Goal: Task Accomplishment & Management: Manage account settings

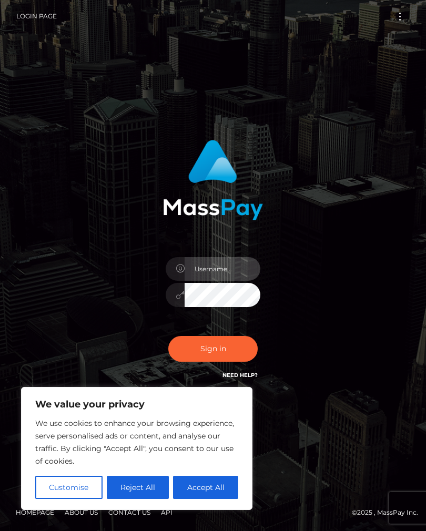
click at [218, 281] on input "text" at bounding box center [223, 269] width 76 height 24
type input "[EMAIL_ADDRESS][DOMAIN_NAME]"
click at [230, 360] on button "Sign in" at bounding box center [212, 349] width 89 height 26
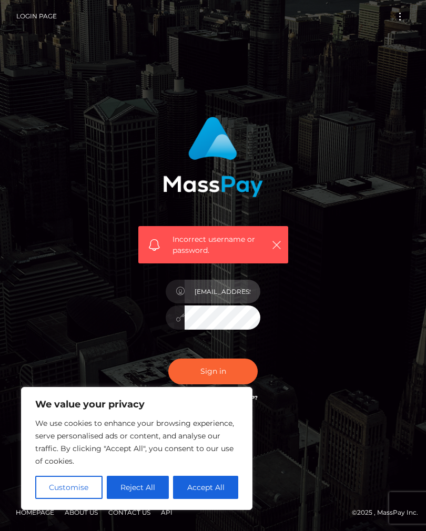
click at [225, 298] on input "[EMAIL_ADDRESS][DOMAIN_NAME]" at bounding box center [223, 292] width 76 height 24
click at [237, 303] on input "[EMAIL_ADDRESS][DOMAIN_NAME]" at bounding box center [223, 292] width 76 height 24
click at [238, 303] on input "[EMAIL_ADDRESS][DOMAIN_NAME]" at bounding box center [223, 292] width 76 height 24
click at [237, 303] on input "[EMAIL_ADDRESS][DOMAIN_NAME]" at bounding box center [223, 292] width 76 height 24
type input "neka_hudson@yahoo.com"
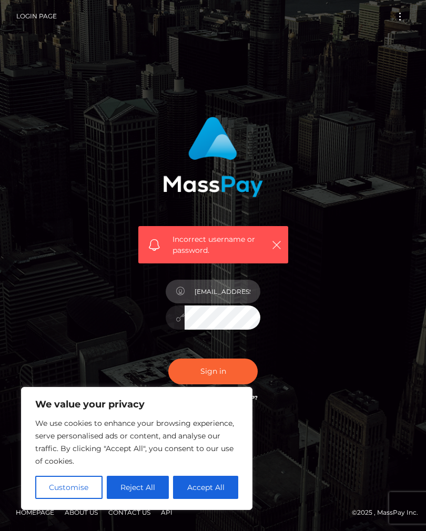
click at [213, 380] on button "Sign in" at bounding box center [212, 372] width 89 height 26
click at [235, 303] on input "text" at bounding box center [223, 292] width 76 height 24
type input "[EMAIL_ADDRESS][DOMAIN_NAME]"
click at [236, 300] on input "[EMAIL_ADDRESS][DOMAIN_NAME]" at bounding box center [223, 292] width 76 height 24
click at [177, 330] on div at bounding box center [175, 318] width 19 height 24
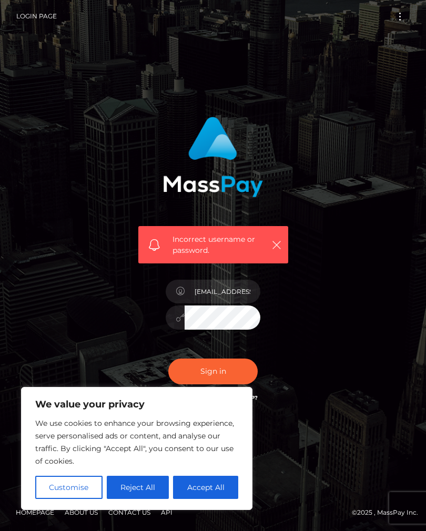
click at [176, 330] on div at bounding box center [175, 318] width 19 height 24
click at [151, 493] on button "Reject All" at bounding box center [138, 487] width 63 height 23
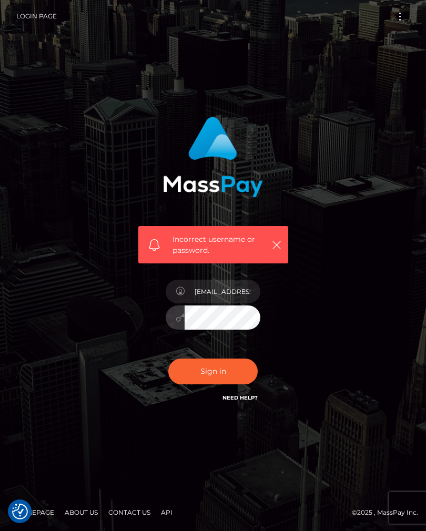
click at [297, 317] on div "Incorrect username or password. info@6352spa.com" at bounding box center [213, 265] width 181 height 313
click at [276, 250] on icon "button" at bounding box center [276, 245] width 11 height 11
click at [270, 251] on button "button" at bounding box center [276, 244] width 13 height 13
click at [270, 261] on div "Incorrect username or password." at bounding box center [213, 244] width 150 height 37
click at [278, 250] on icon "button" at bounding box center [276, 245] width 11 height 11
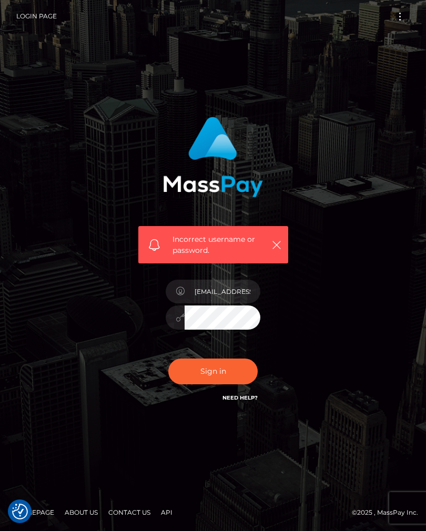
click at [270, 251] on button "button" at bounding box center [276, 244] width 13 height 13
click at [280, 250] on icon "button" at bounding box center [276, 245] width 11 height 11
click at [268, 261] on div "Incorrect username or password." at bounding box center [213, 244] width 150 height 37
click at [294, 356] on div "Incorrect username or password. info@6352spa.com" at bounding box center [213, 260] width 166 height 303
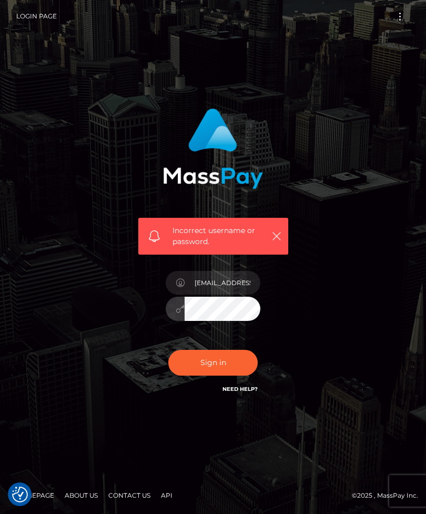
click at [231, 376] on button "Sign in" at bounding box center [212, 363] width 89 height 26
type input "[EMAIL_ADDRESS][DOMAIN_NAME]"
click at [279, 241] on icon "button" at bounding box center [276, 236] width 11 height 11
click at [272, 241] on icon "button" at bounding box center [276, 236] width 11 height 11
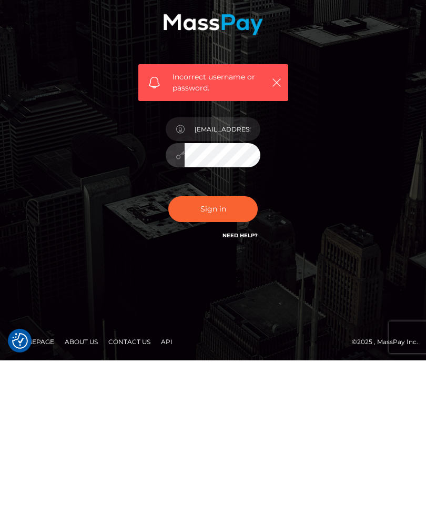
scroll to position [34, 0]
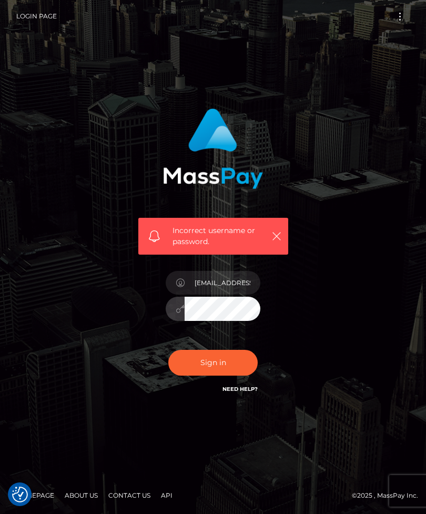
click at [276, 231] on icon "button" at bounding box center [276, 236] width 11 height 11
click at [277, 231] on icon "button" at bounding box center [276, 236] width 11 height 11
click at [275, 231] on icon "button" at bounding box center [276, 236] width 11 height 11
click at [275, 229] on button "button" at bounding box center [276, 235] width 13 height 13
click at [277, 236] on div "Incorrect username or password." at bounding box center [213, 236] width 150 height 37
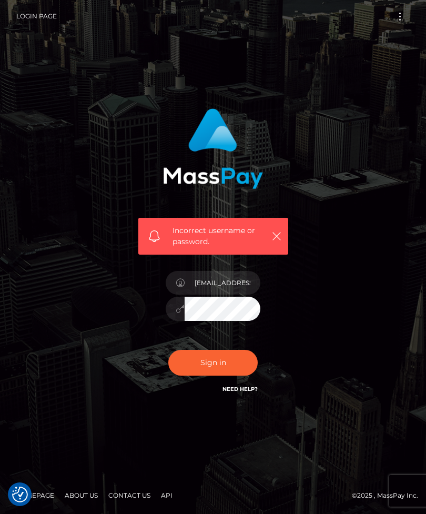
click at [281, 229] on button "button" at bounding box center [276, 235] width 13 height 13
click at [282, 229] on button "button" at bounding box center [276, 235] width 13 height 13
